Goal: Transaction & Acquisition: Purchase product/service

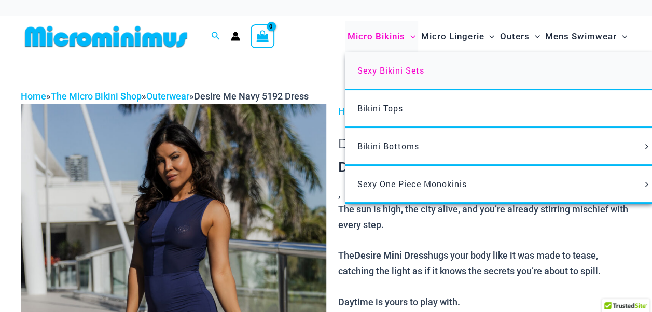
click at [388, 69] on span "Sexy Bikini Sets" at bounding box center [390, 70] width 67 height 11
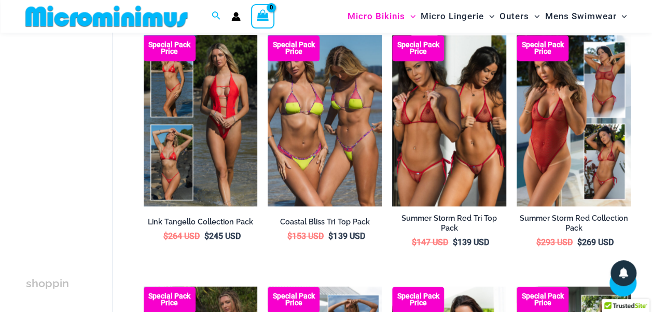
scroll to position [561, 0]
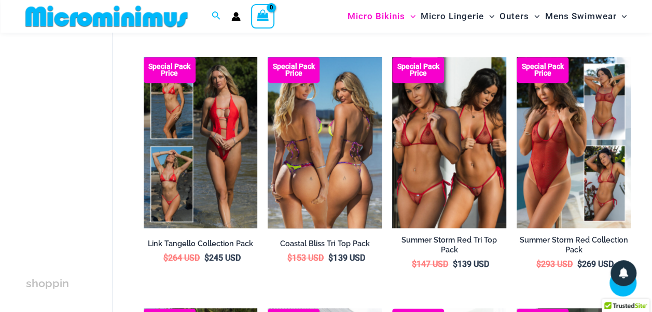
click at [333, 138] on img at bounding box center [325, 142] width 114 height 171
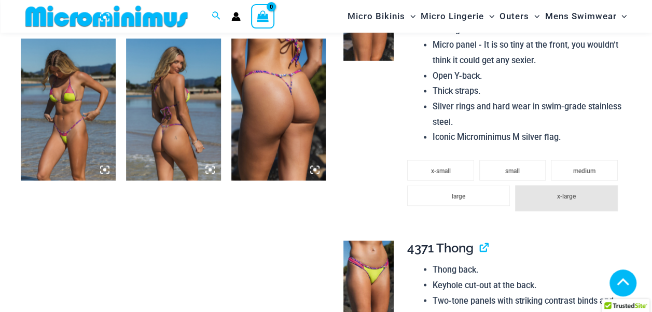
scroll to position [820, 0]
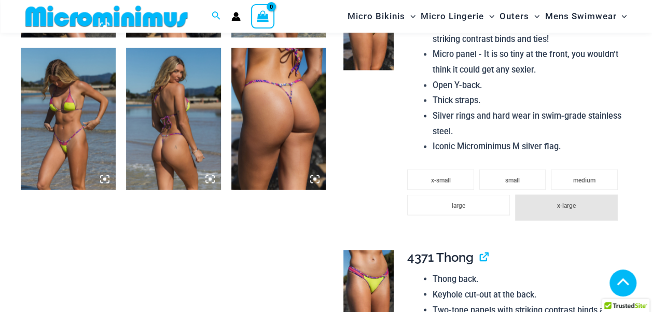
click at [105, 177] on icon at bounding box center [104, 178] width 9 height 9
click at [103, 177] on icon at bounding box center [104, 178] width 9 height 9
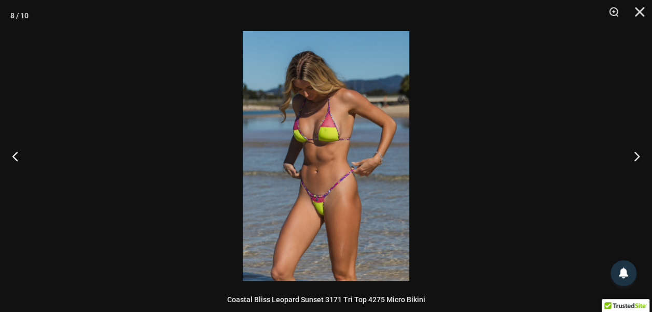
click at [299, 177] on img at bounding box center [326, 156] width 166 height 250
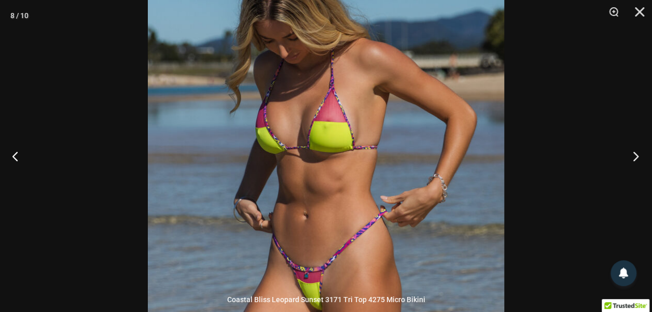
click at [636, 156] on button "Next" at bounding box center [632, 156] width 39 height 52
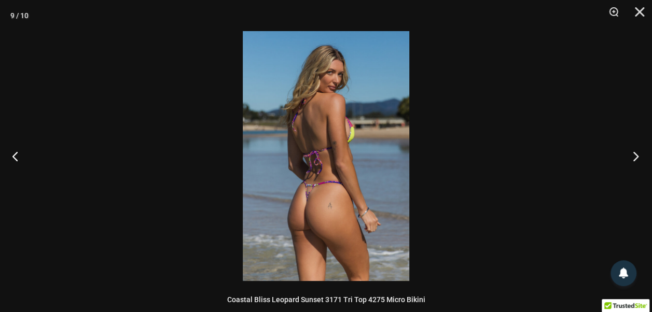
click at [634, 156] on button "Next" at bounding box center [632, 156] width 39 height 52
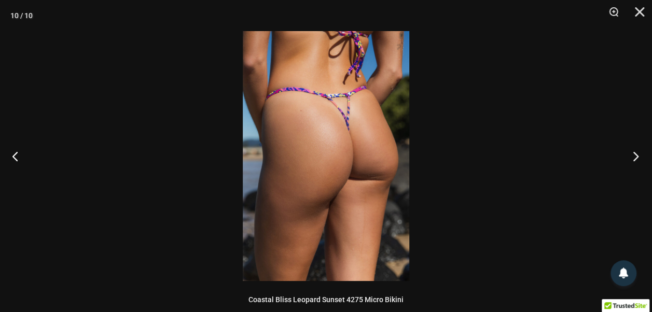
click at [633, 157] on button "Next" at bounding box center [632, 156] width 39 height 52
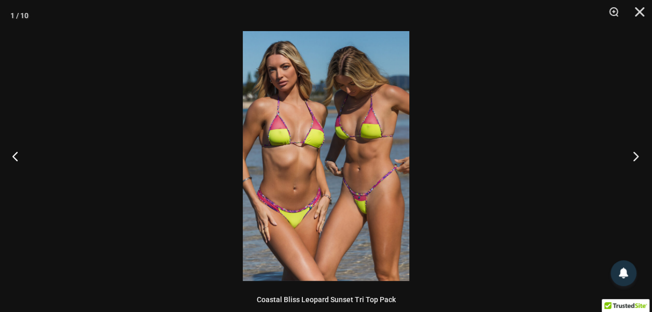
click at [633, 157] on button "Next" at bounding box center [632, 156] width 39 height 52
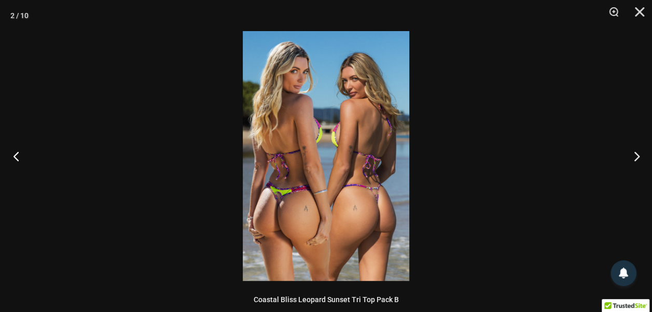
click at [13, 158] on button "Previous" at bounding box center [19, 156] width 39 height 52
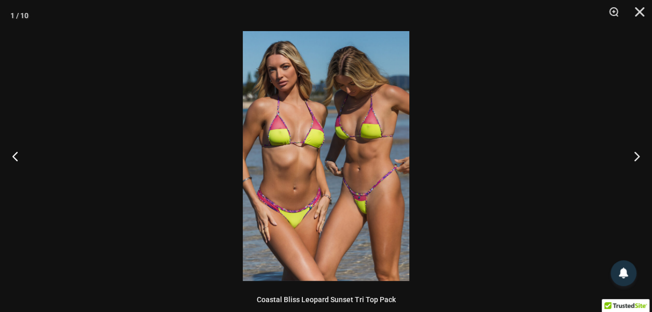
click at [279, 137] on img at bounding box center [326, 156] width 166 height 250
